Goal: Task Accomplishment & Management: Manage account settings

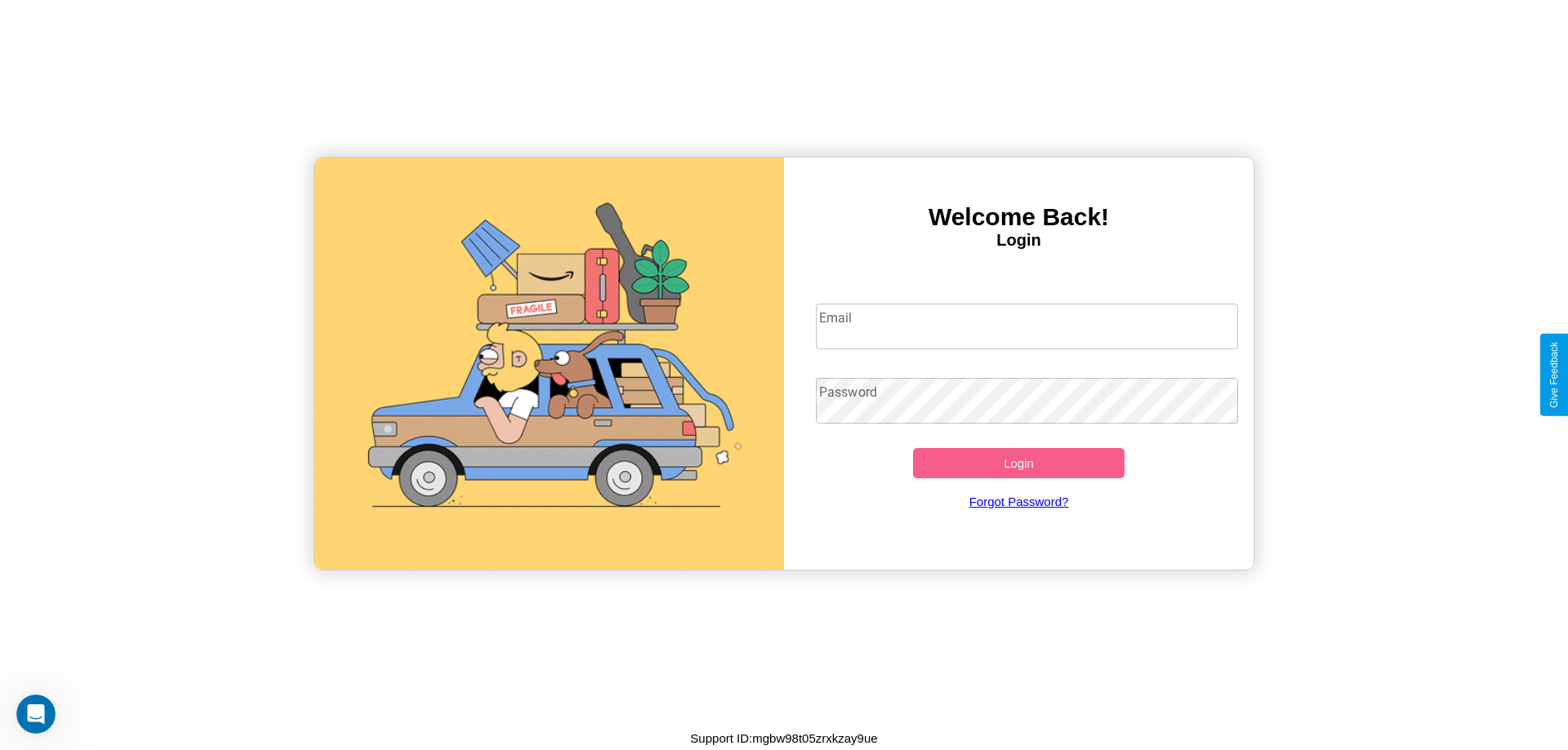
click at [1027, 326] on input "Email" at bounding box center [1028, 326] width 423 height 45
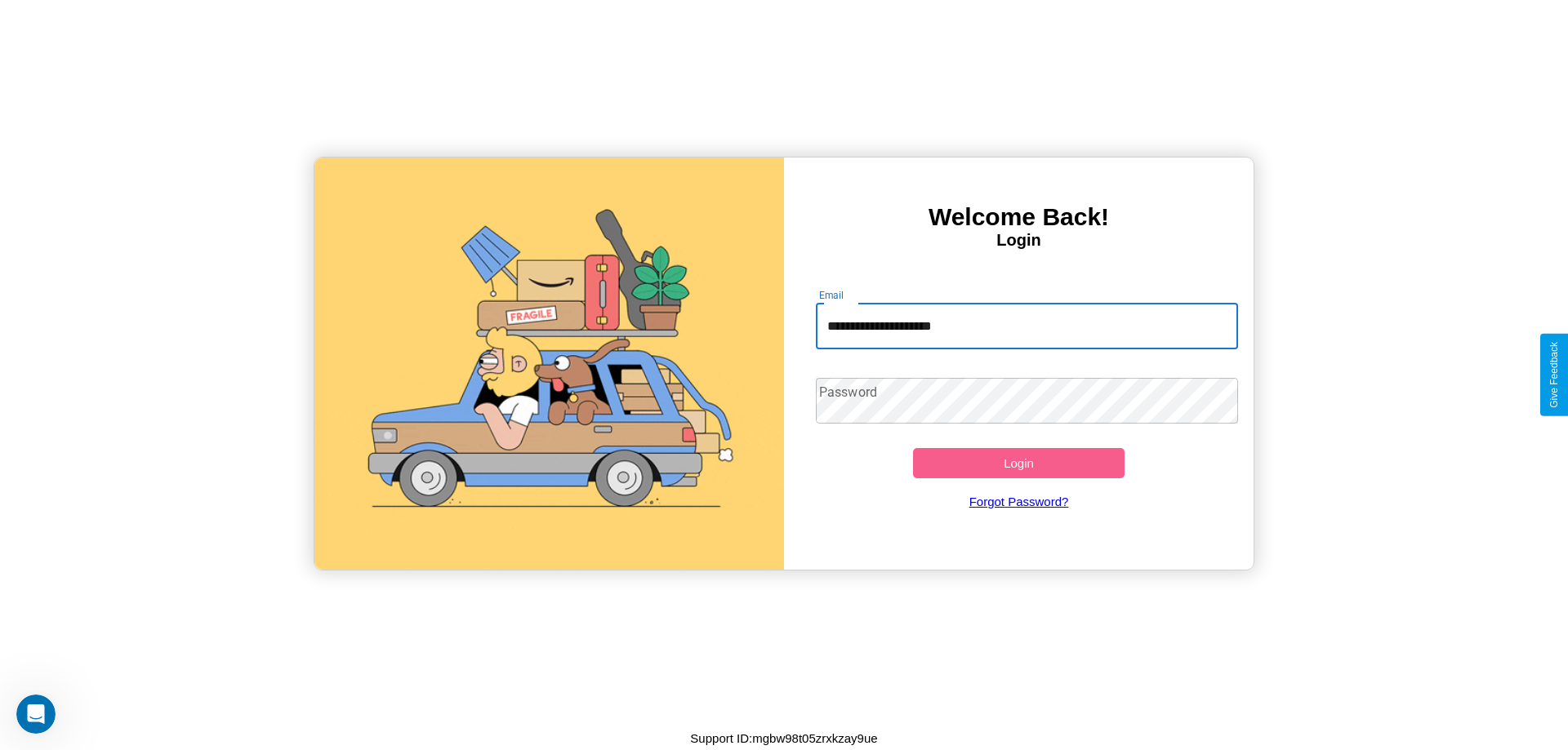
type input "**********"
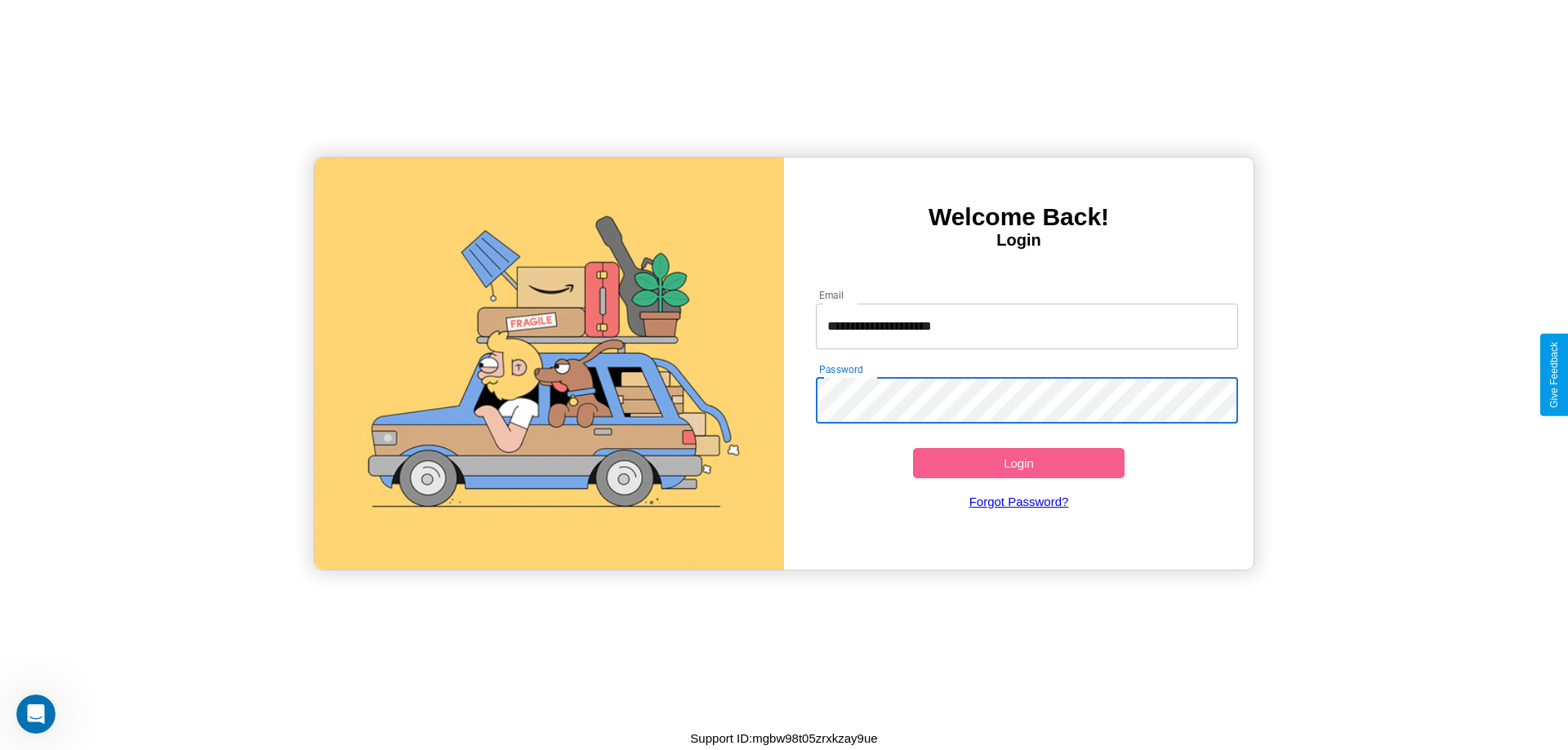
click at [1018, 463] on button "Login" at bounding box center [1018, 463] width 212 height 30
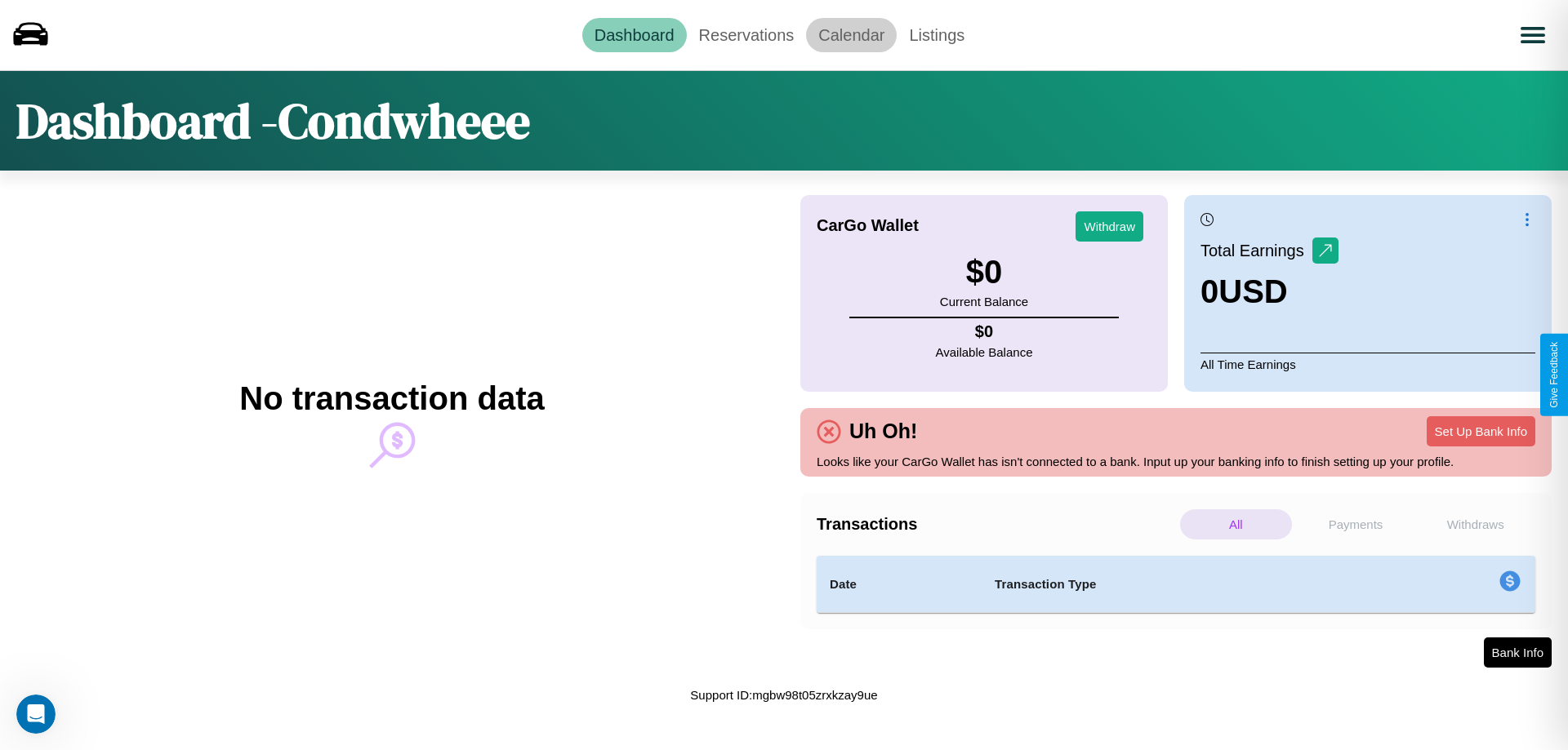
click at [851, 34] on link "Calendar" at bounding box center [851, 35] width 91 height 34
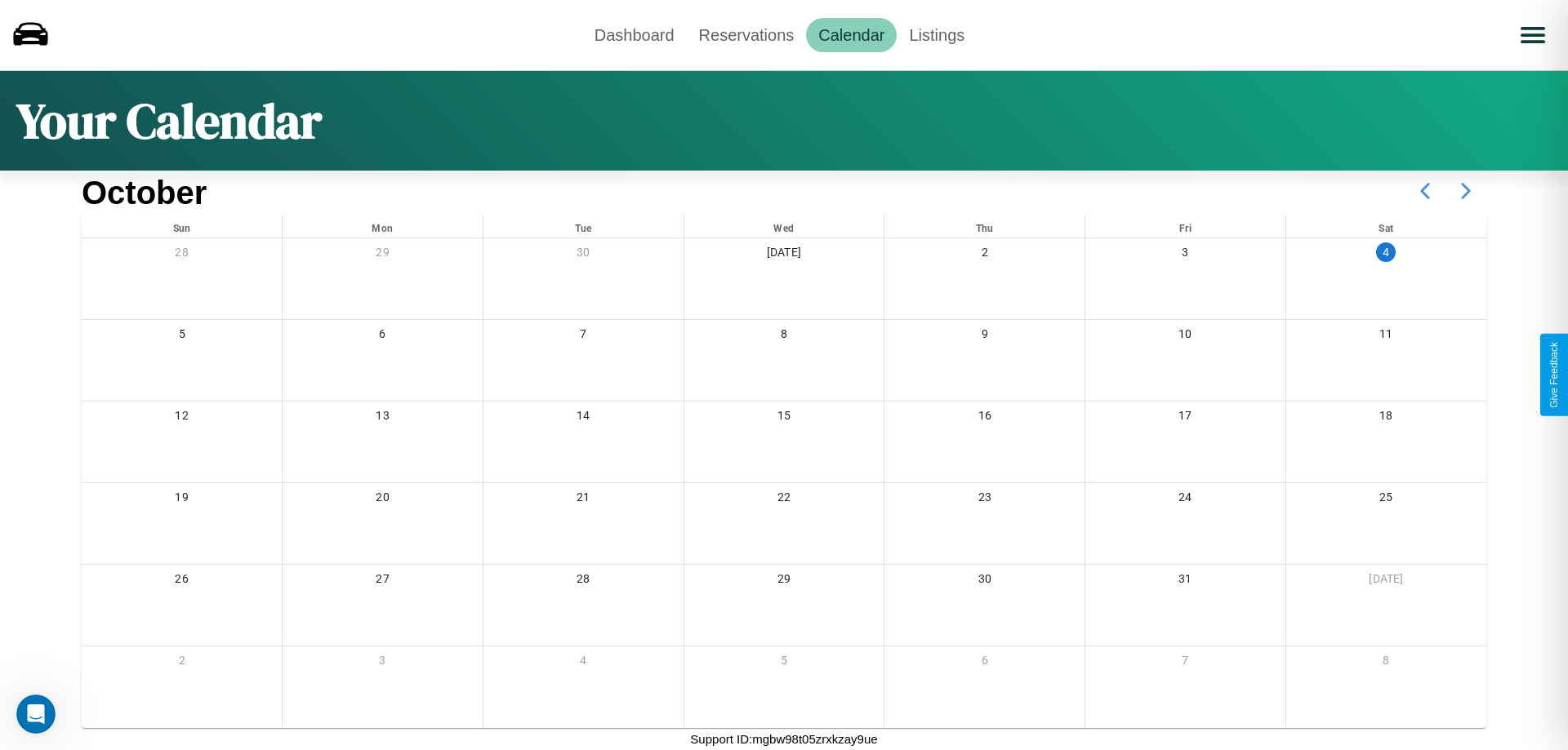
click at [1466, 191] on icon at bounding box center [1466, 191] width 41 height 41
click at [634, 34] on link "Dashboard" at bounding box center [635, 35] width 104 height 34
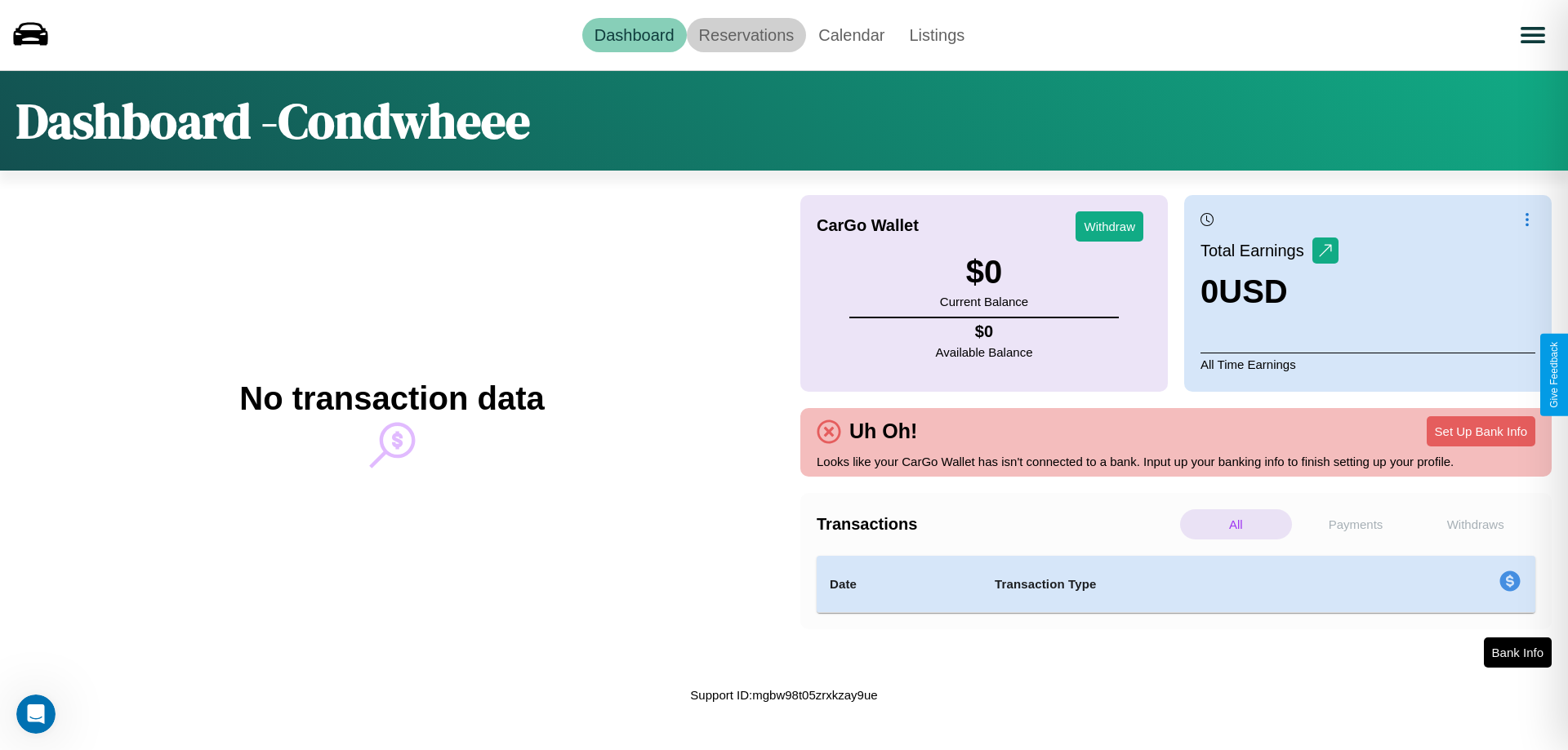
click at [746, 34] on link "Reservations" at bounding box center [747, 35] width 120 height 34
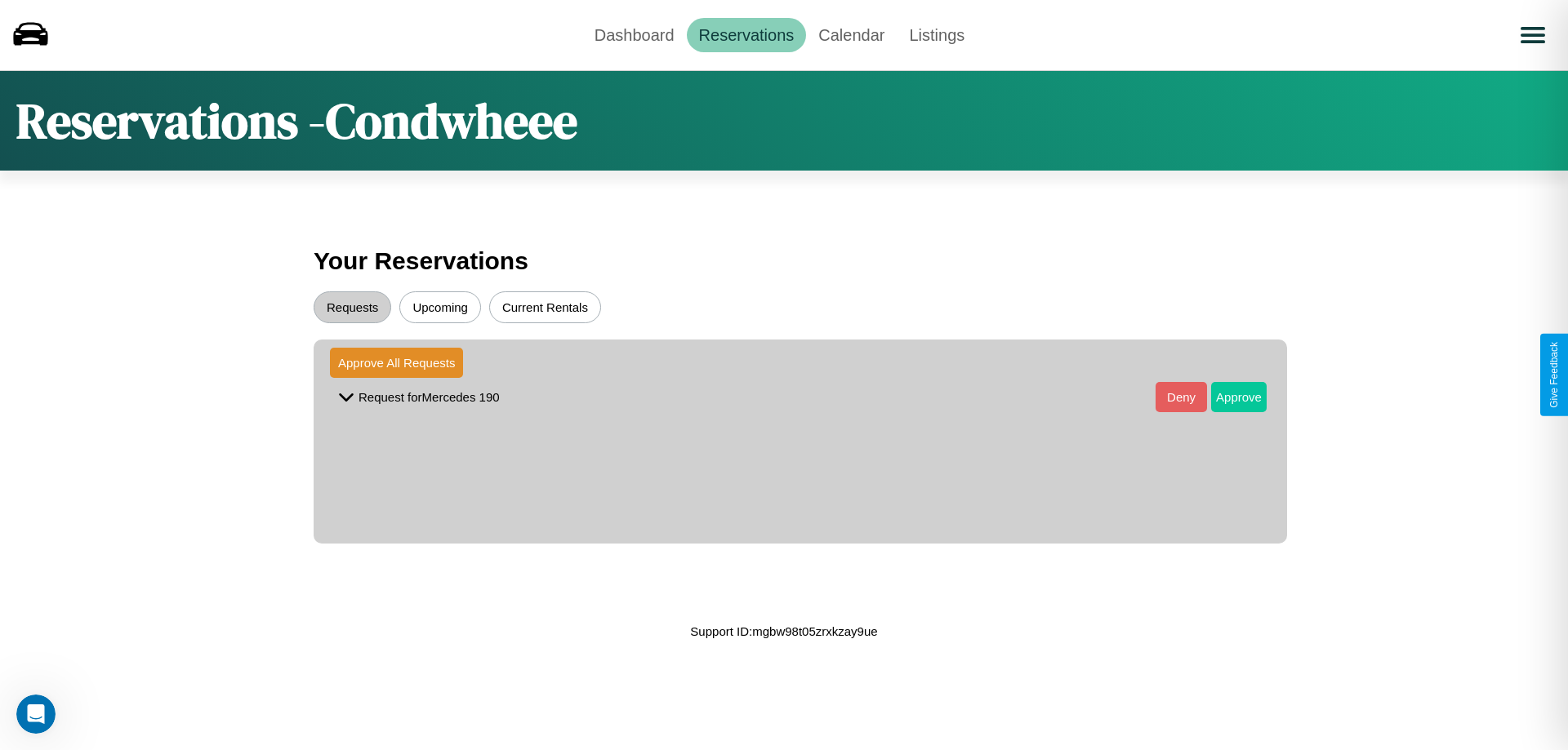
click at [1226, 396] on button "Approve" at bounding box center [1238, 396] width 56 height 30
